Goal: Transaction & Acquisition: Book appointment/travel/reservation

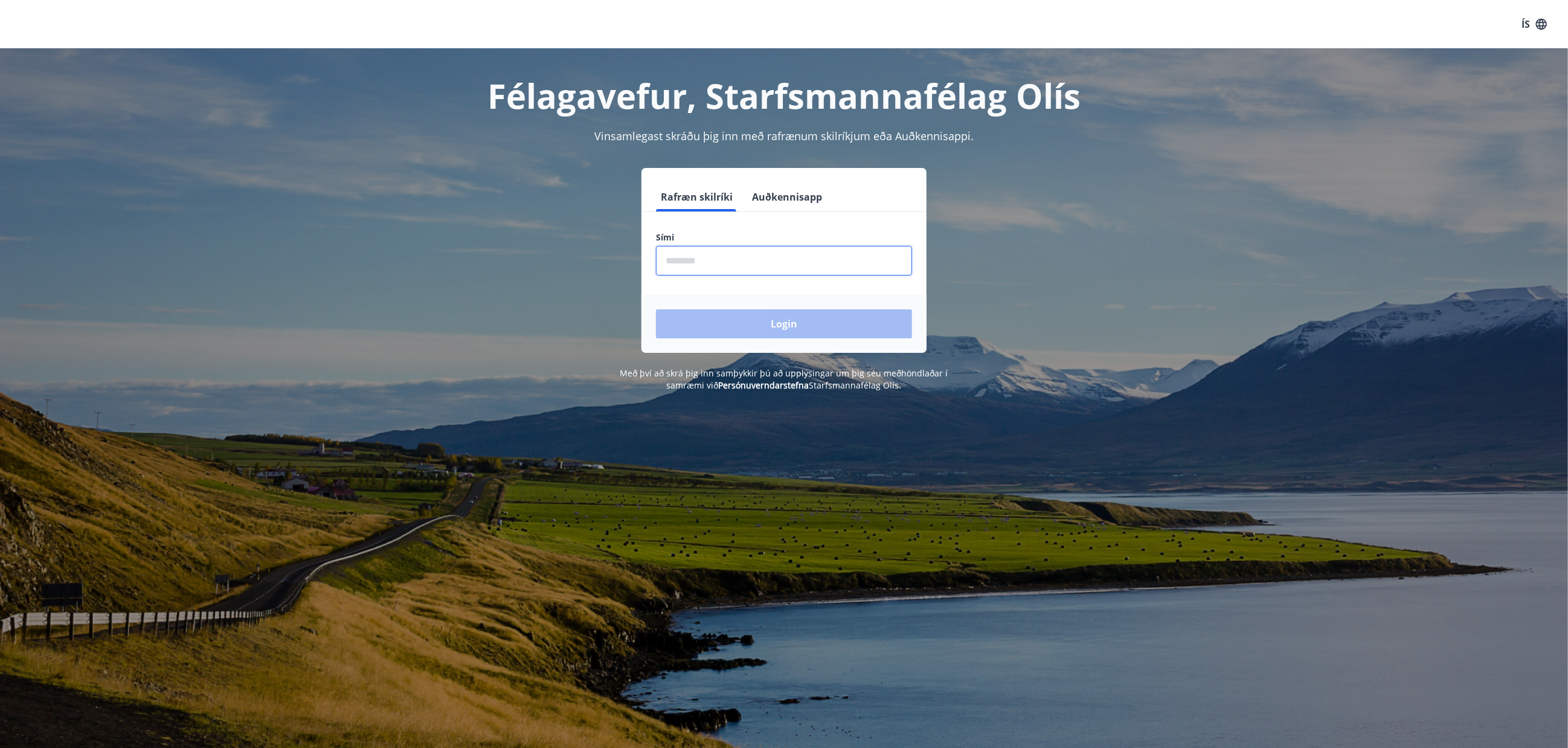
click at [755, 267] on input "phone" at bounding box center [783, 261] width 256 height 30
type input "********"
click at [793, 325] on button "Login" at bounding box center [783, 324] width 256 height 29
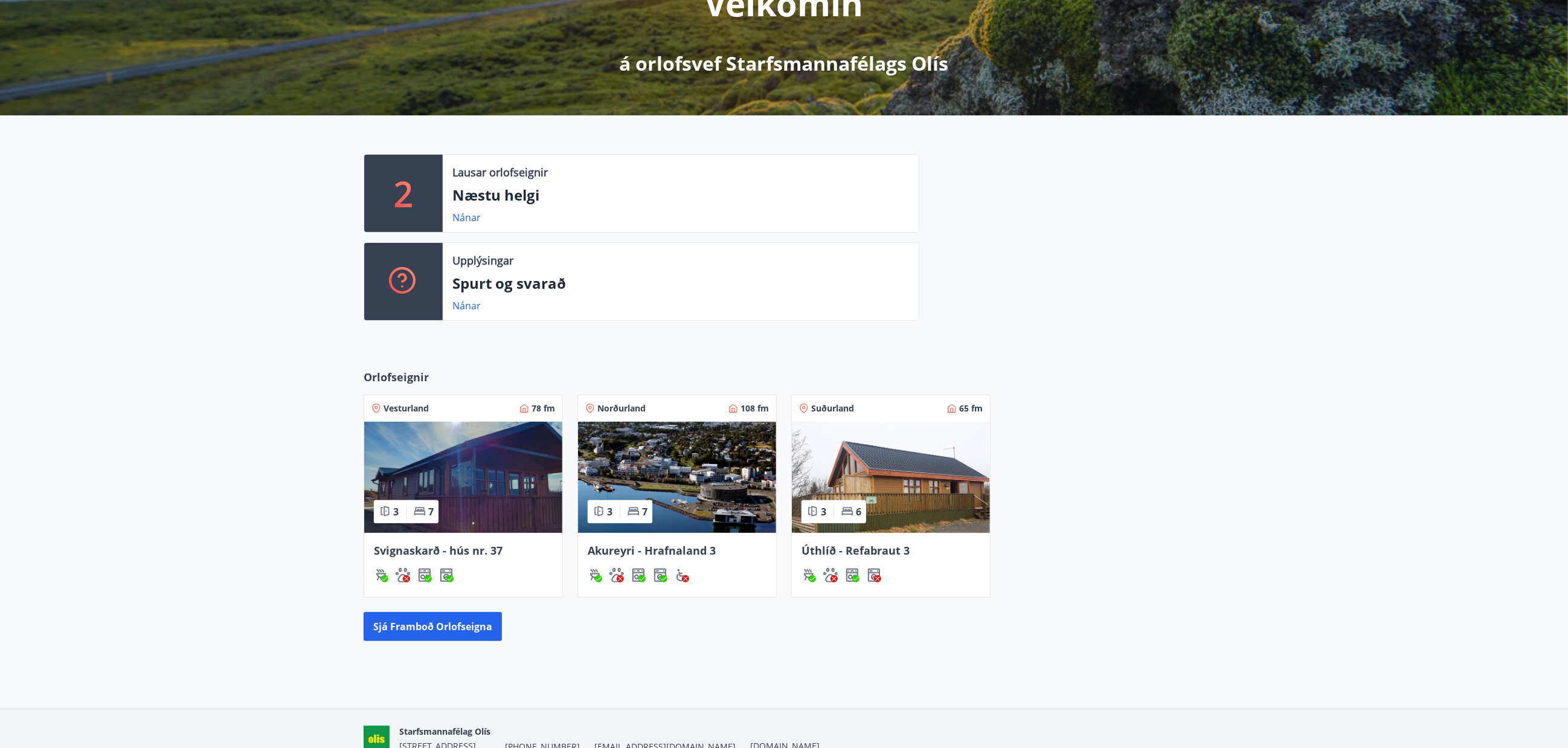
scroll to position [211, 0]
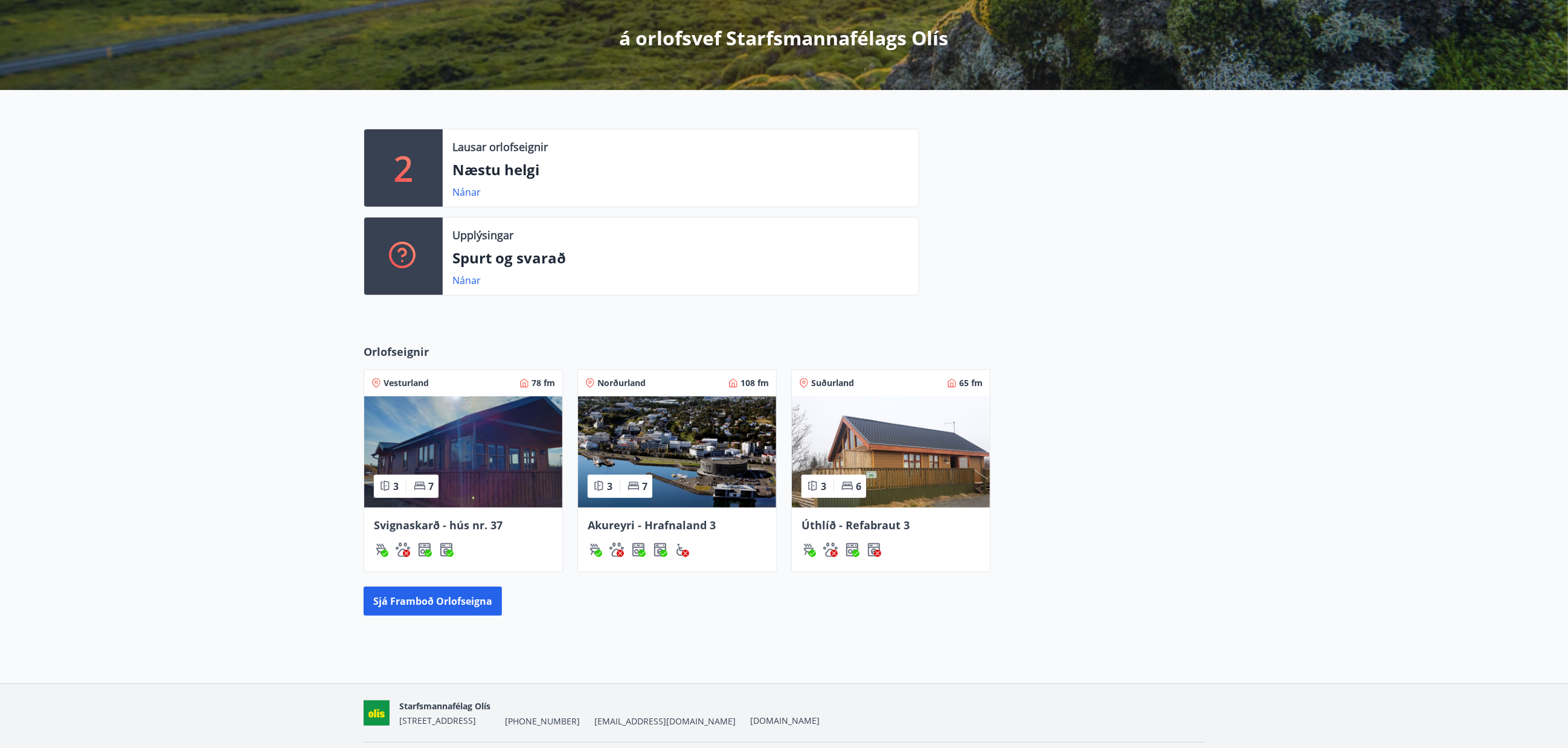
click at [657, 500] on img at bounding box center [677, 452] width 199 height 111
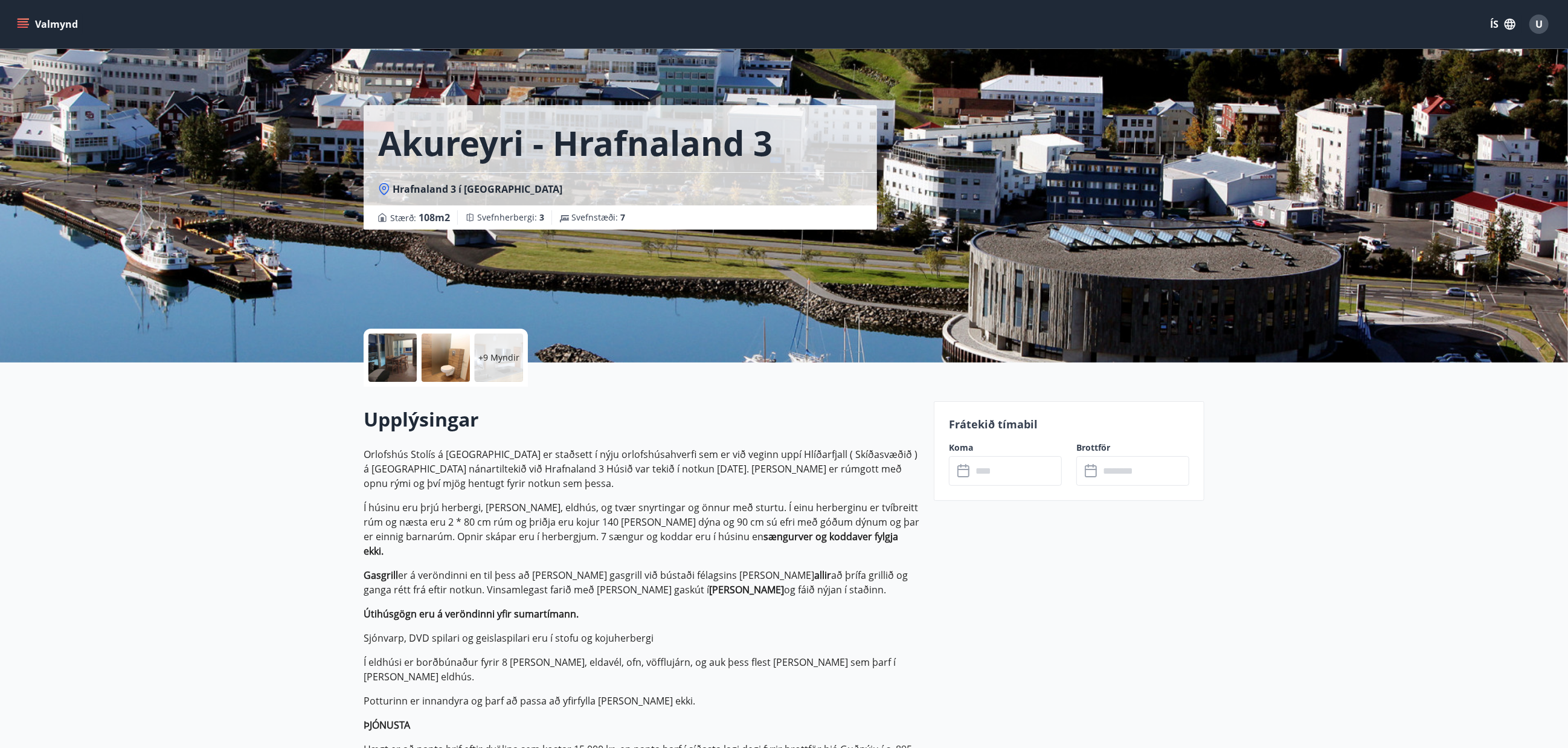
click at [13, 17] on div "Valmynd ÍS U" at bounding box center [784, 24] width 1568 height 48
click at [25, 16] on button "Valmynd" at bounding box center [48, 25] width 68 height 22
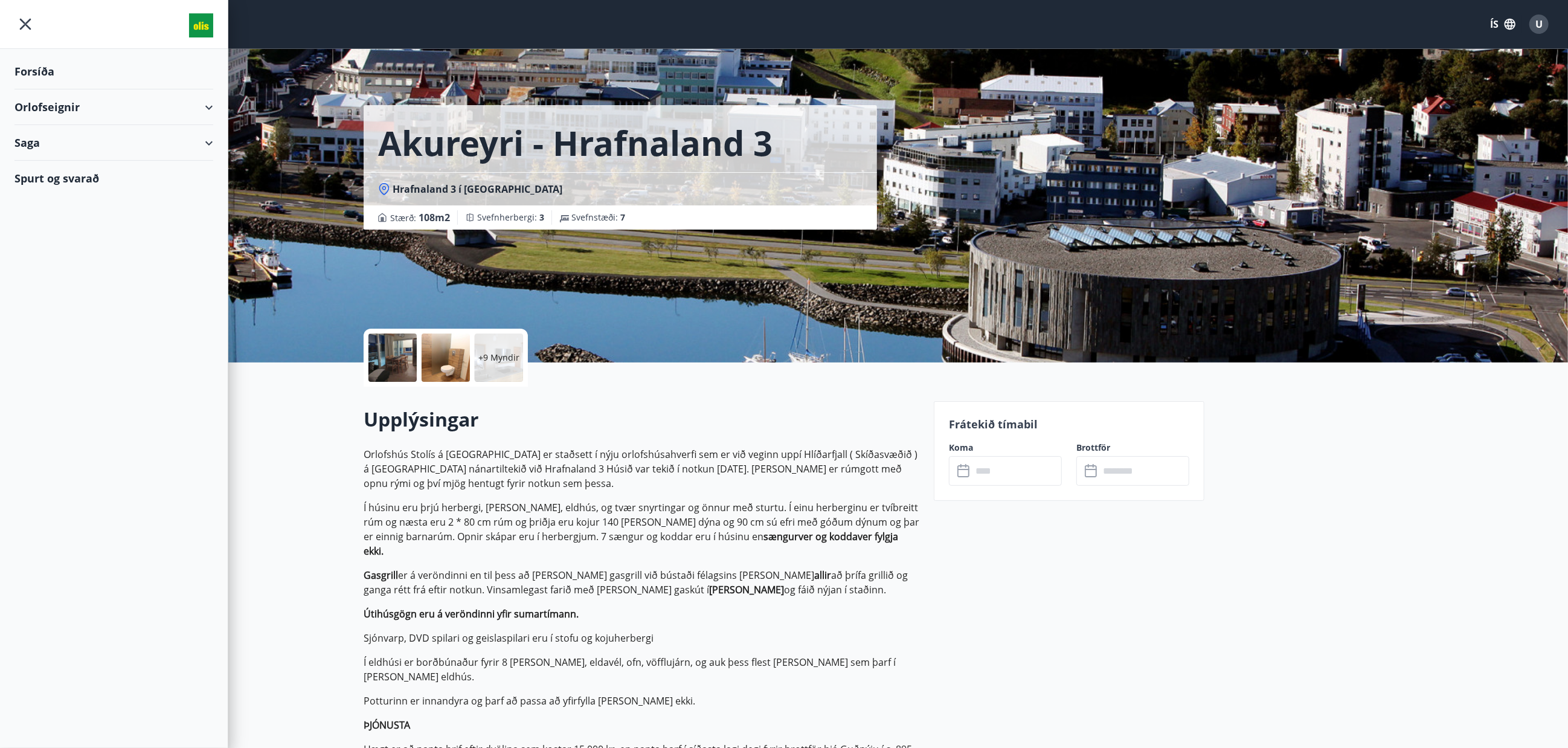
click at [207, 103] on div "Orlofseignir" at bounding box center [114, 107] width 199 height 36
click at [87, 154] on div "Bókunardagatal" at bounding box center [114, 163] width 179 height 26
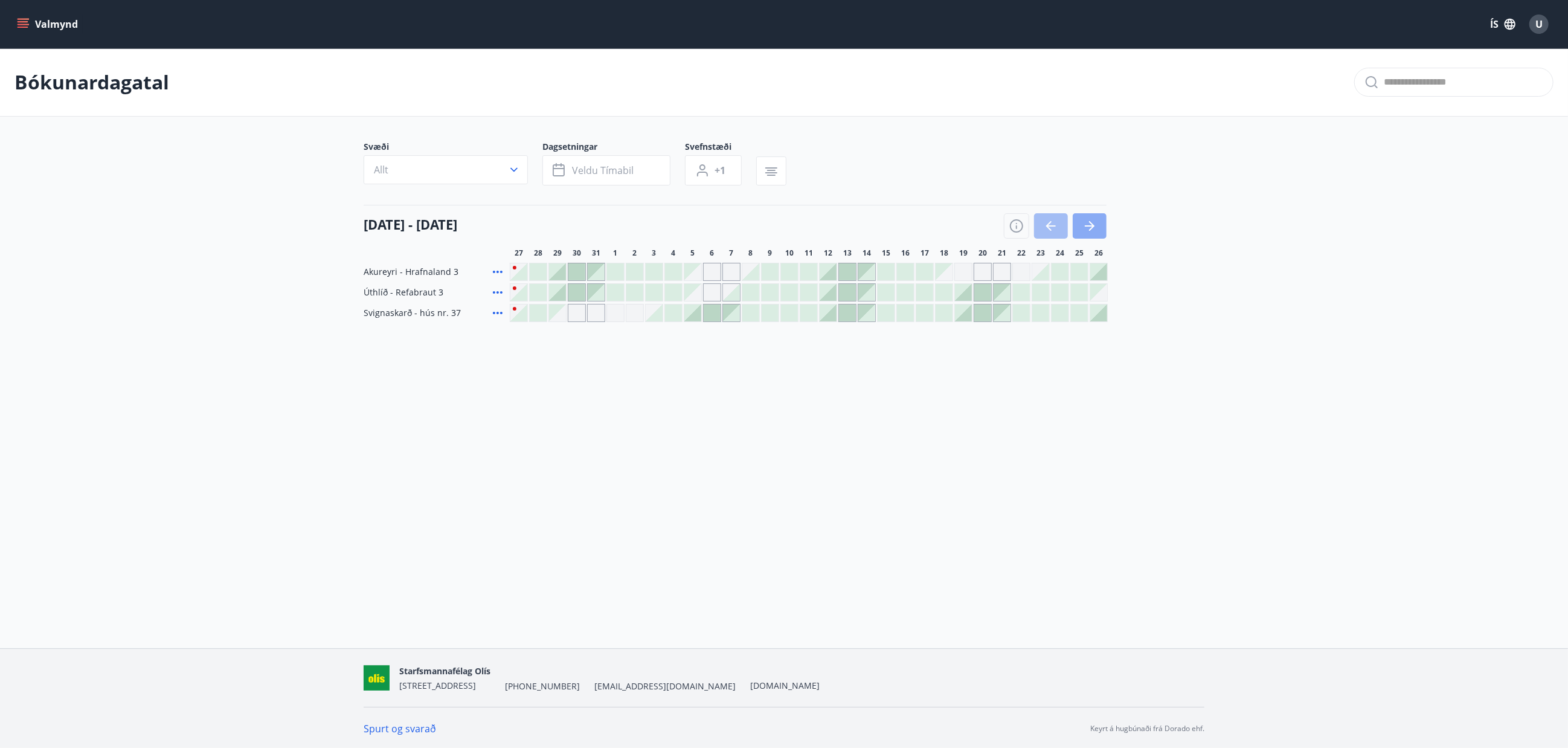
click at [1084, 231] on icon "button" at bounding box center [1090, 226] width 15 height 15
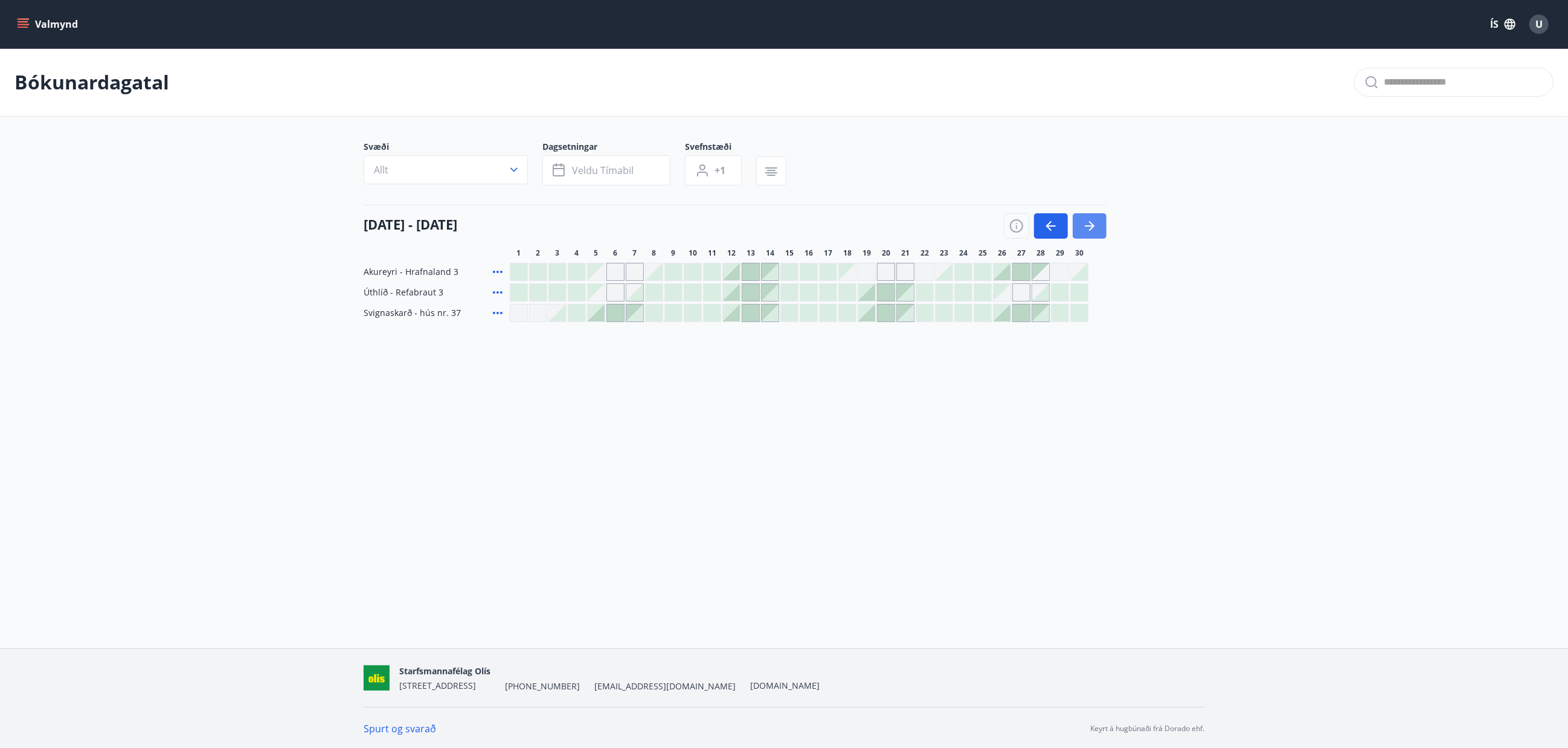
click at [1084, 231] on icon "button" at bounding box center [1090, 226] width 15 height 15
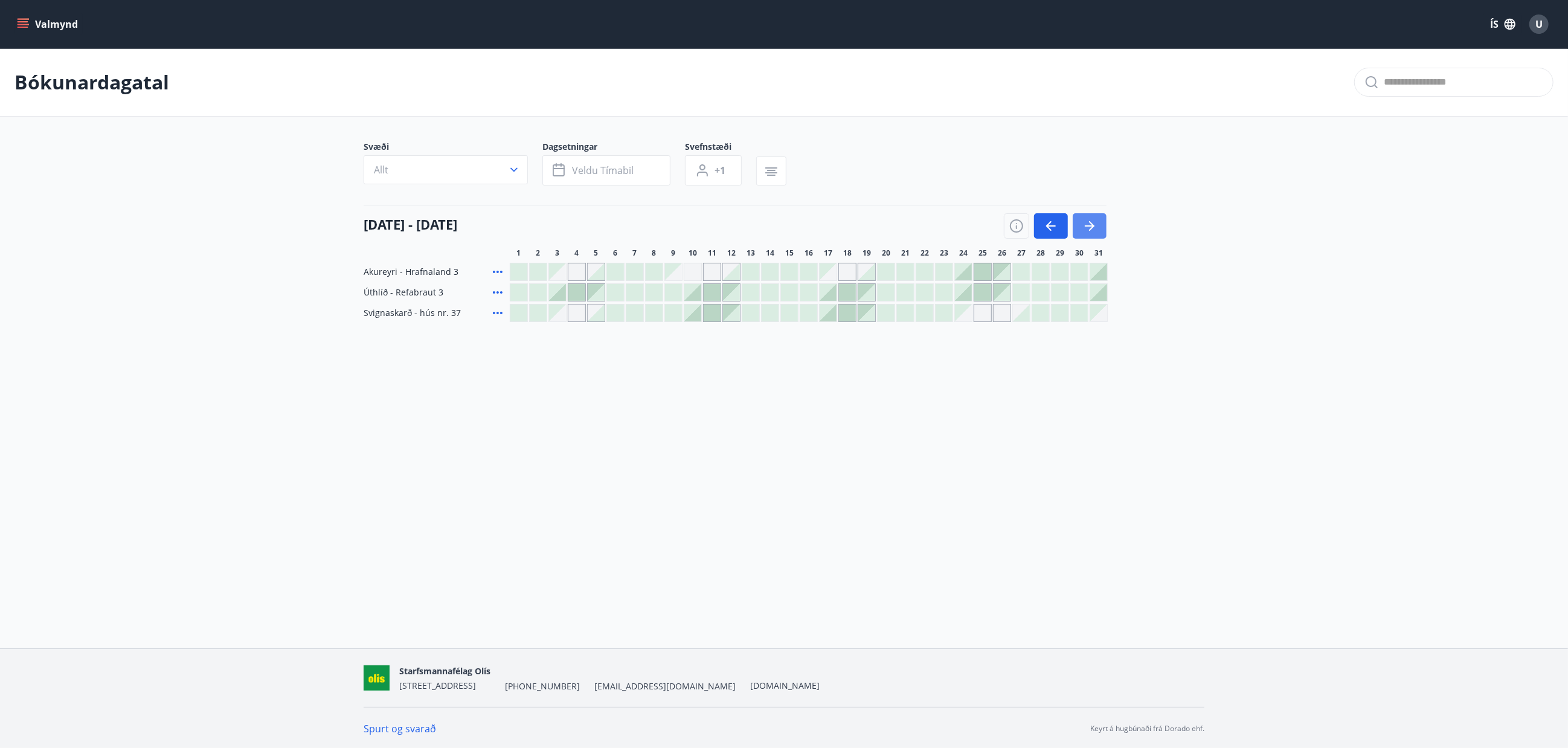
click at [1088, 225] on icon "button" at bounding box center [1090, 226] width 15 height 15
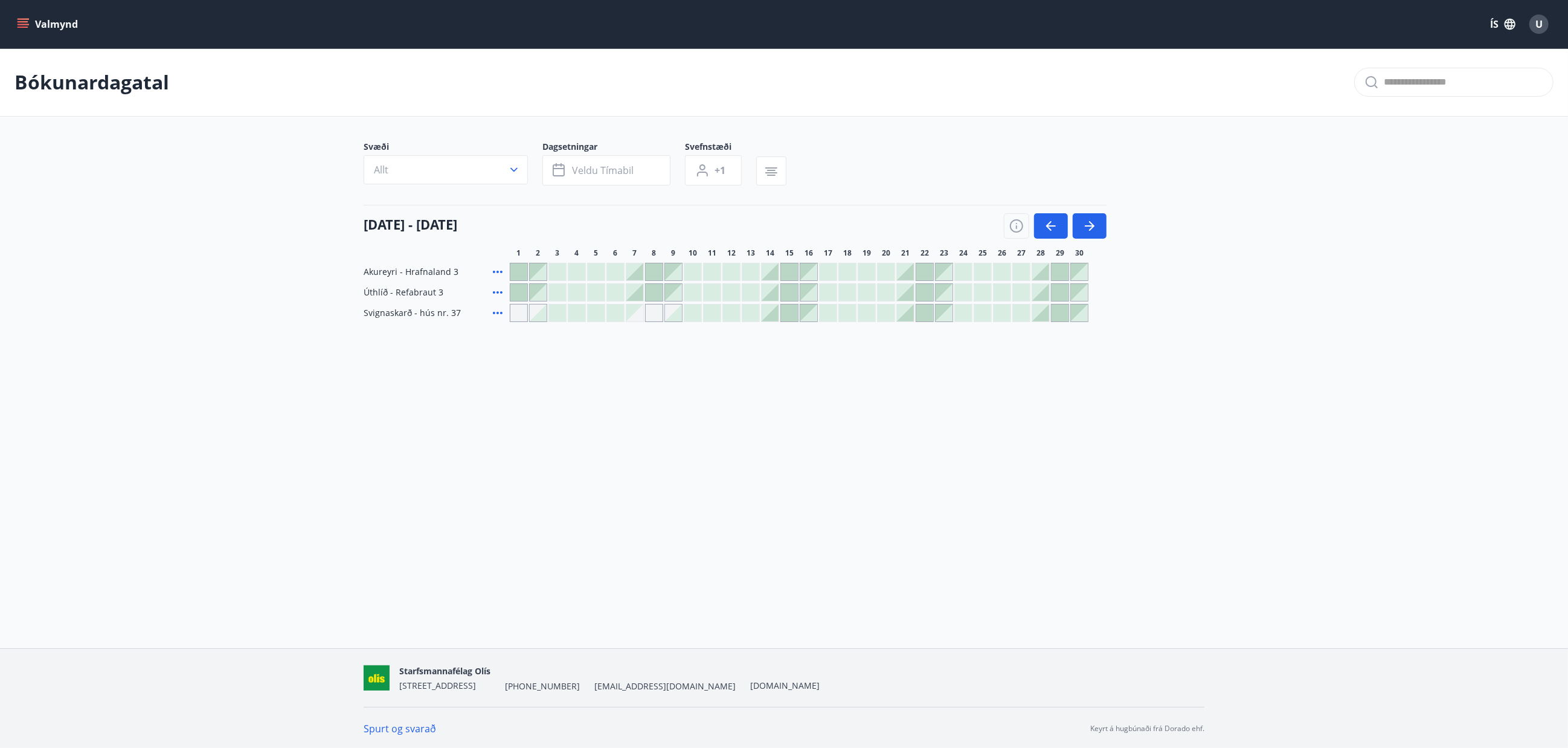
click at [774, 277] on div at bounding box center [770, 272] width 17 height 17
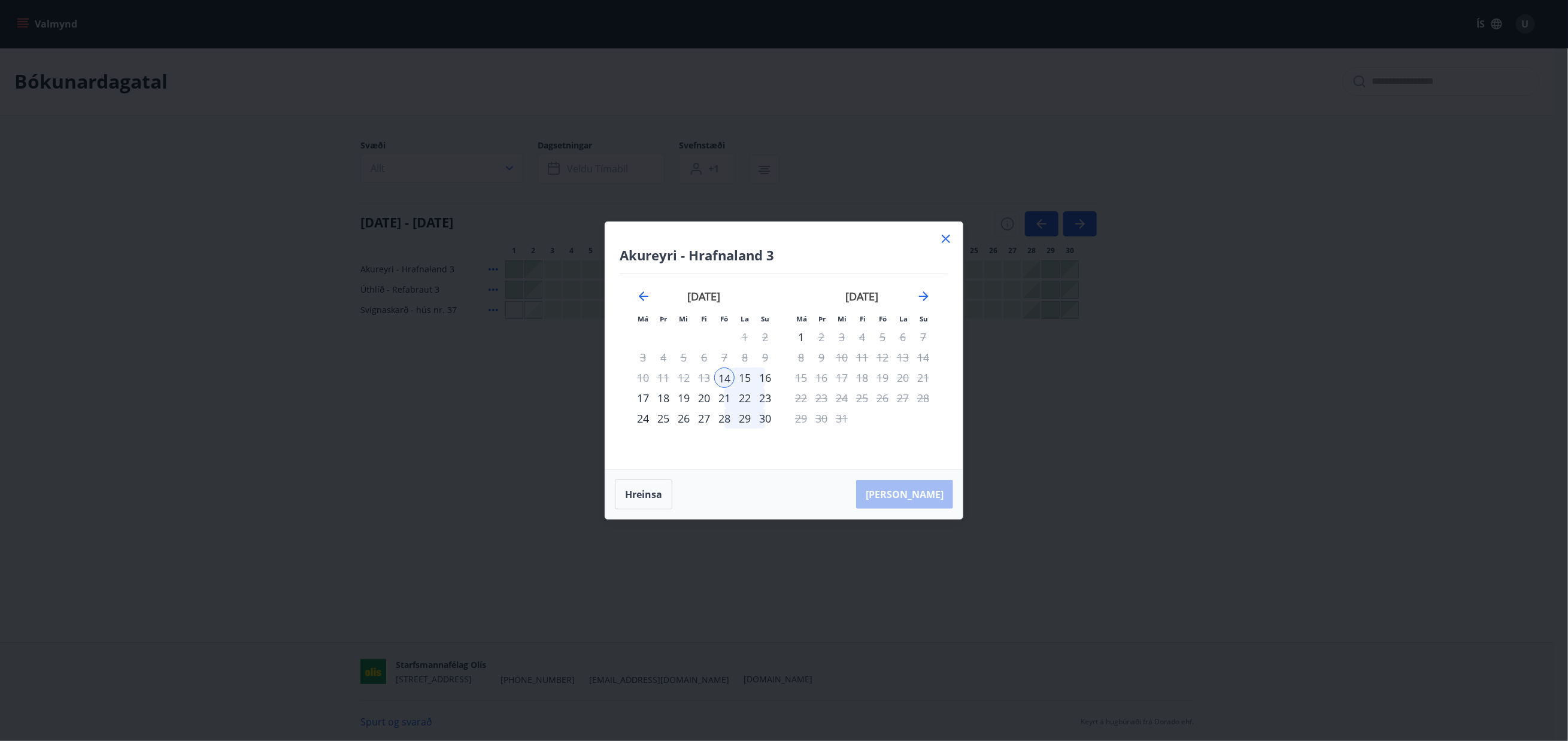
click at [722, 375] on div "14" at bounding box center [724, 377] width 21 height 21
click at [769, 378] on div "16" at bounding box center [765, 377] width 21 height 21
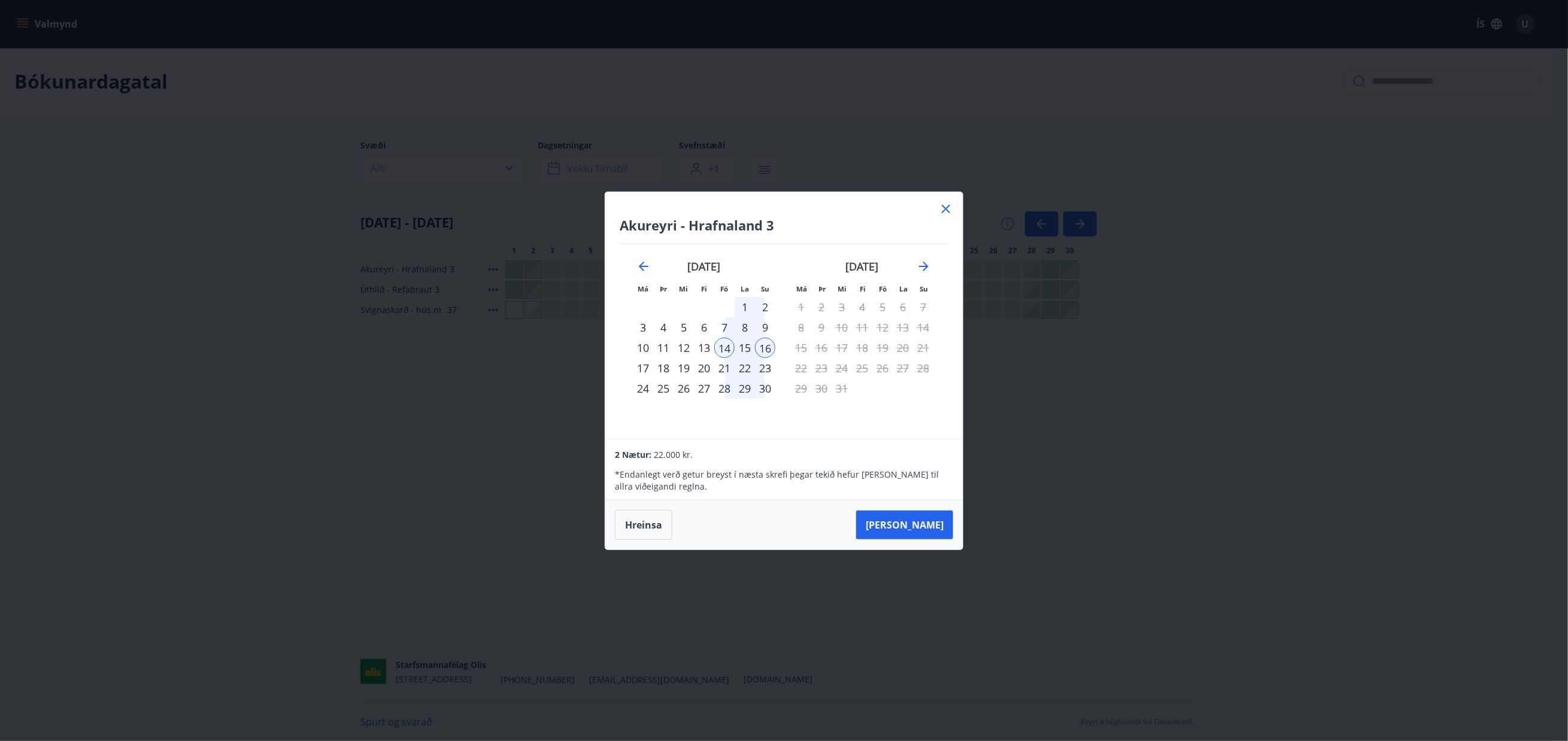
click at [705, 347] on div "13" at bounding box center [704, 347] width 21 height 21
click at [913, 520] on button "[PERSON_NAME]" at bounding box center [905, 525] width 97 height 29
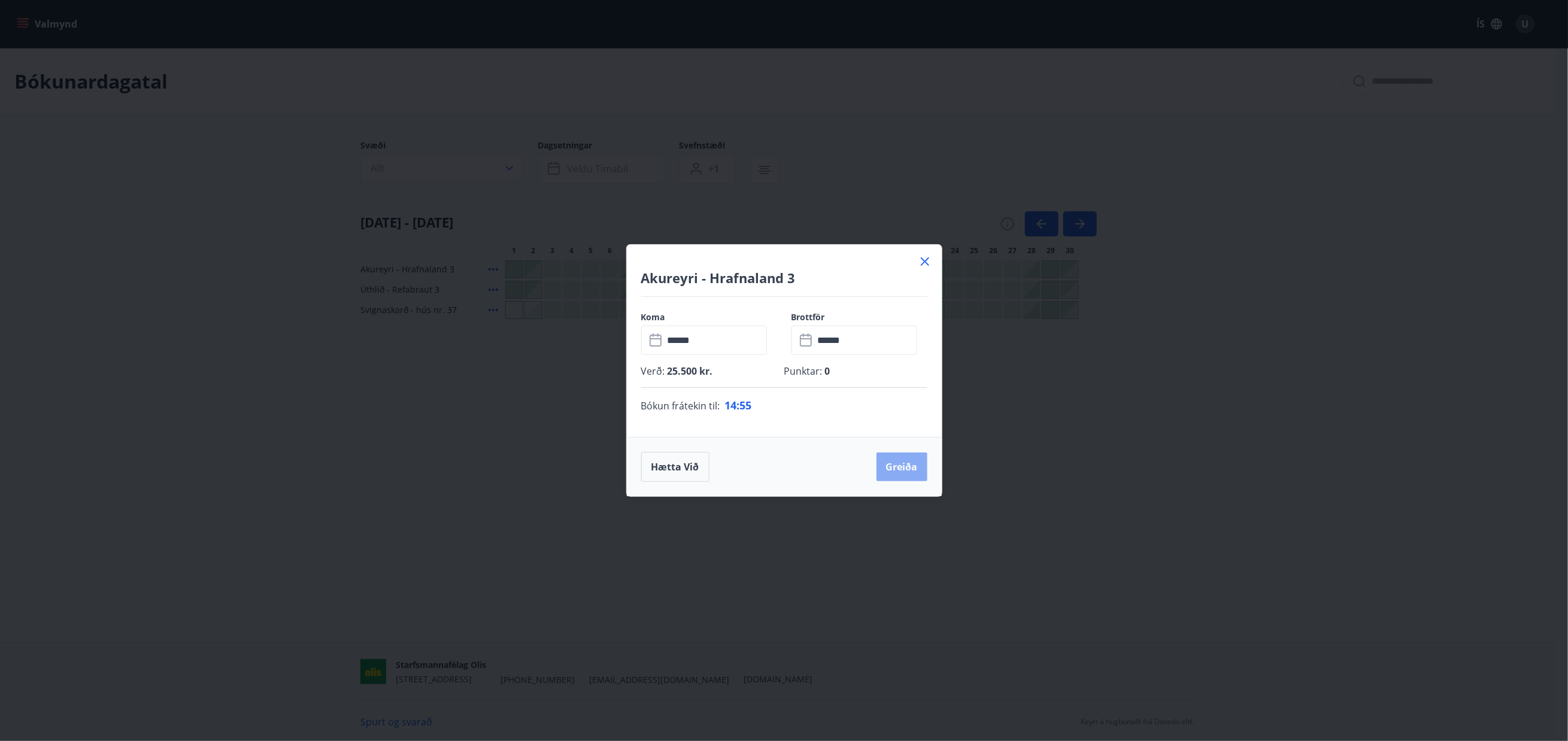
click at [913, 463] on button "Greiða" at bounding box center [902, 468] width 51 height 29
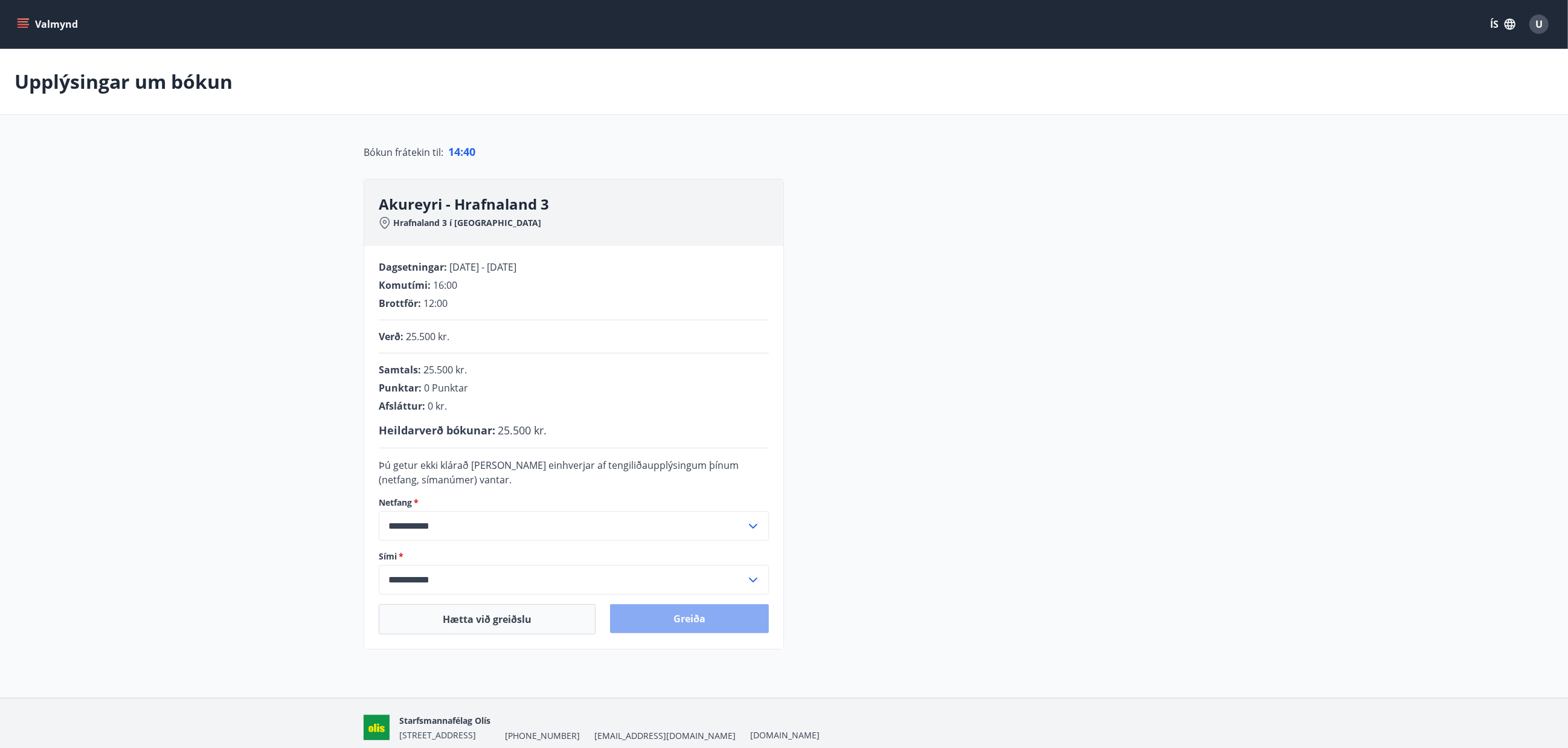
click at [692, 620] on button "Greiða" at bounding box center [689, 619] width 158 height 29
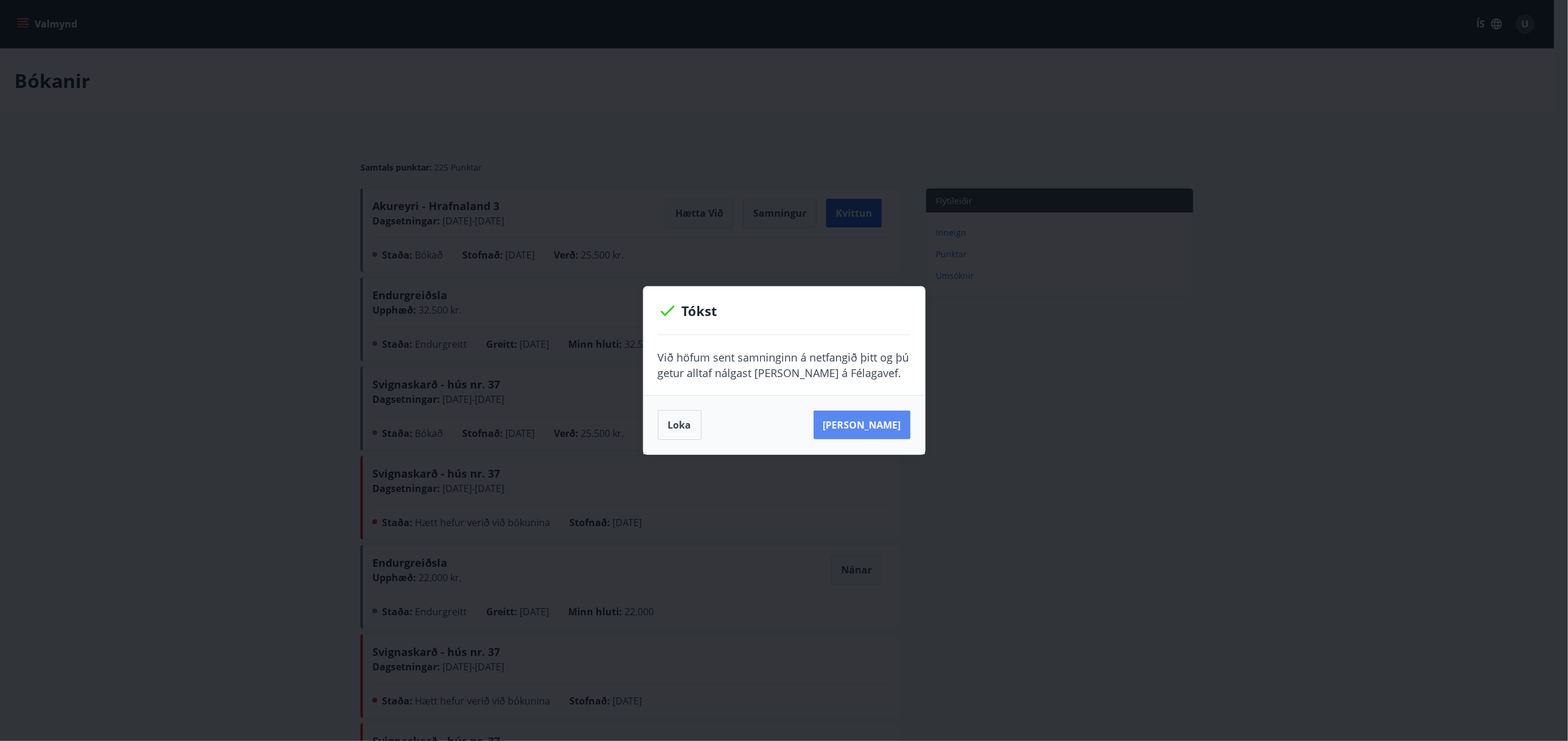
click at [857, 426] on button "[PERSON_NAME]" at bounding box center [862, 425] width 97 height 29
